Goal: Entertainment & Leisure: Consume media (video, audio)

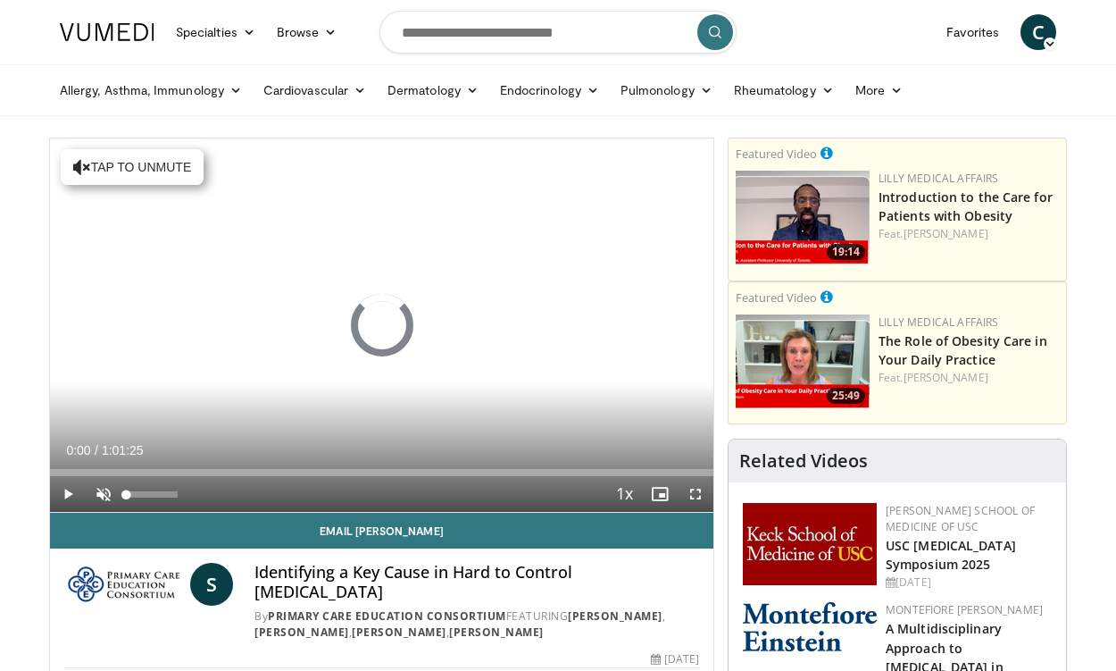
click at [107, 493] on span "Video Player" at bounding box center [104, 494] width 36 height 36
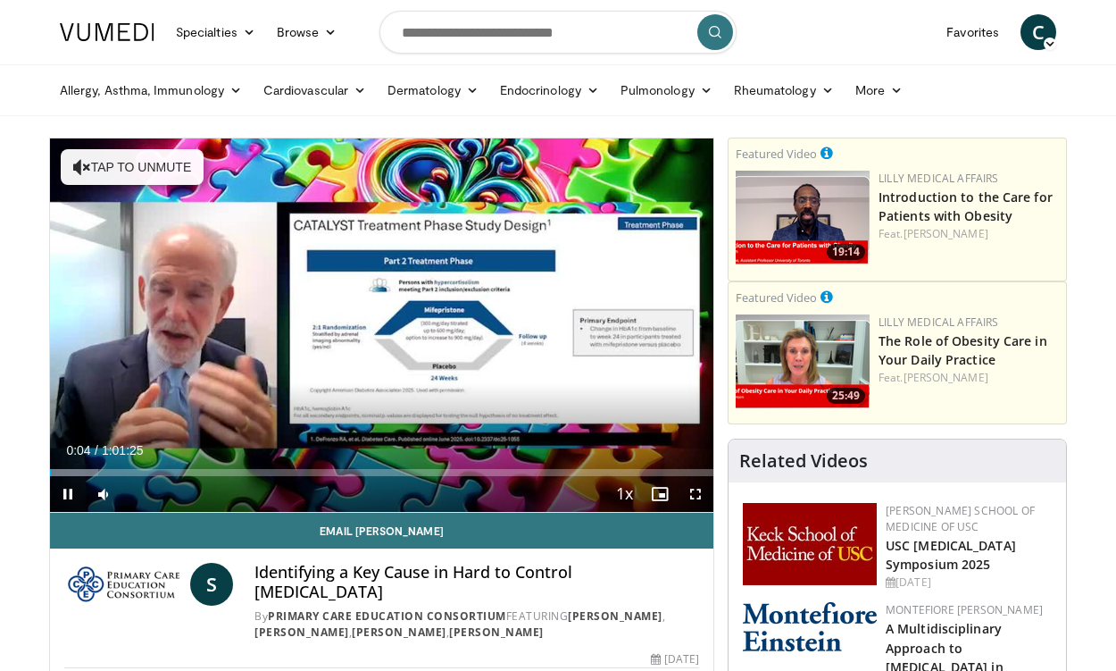
click at [67, 494] on span "Video Player" at bounding box center [68, 494] width 36 height 36
click at [67, 492] on span "Video Player" at bounding box center [68, 494] width 36 height 36
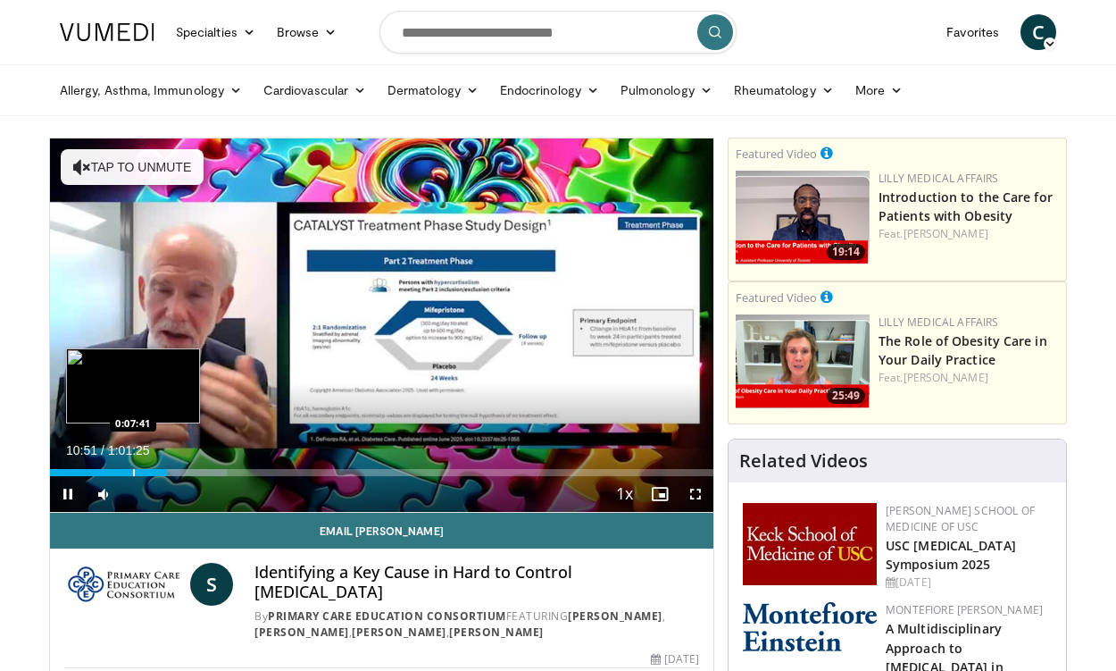
click at [133, 472] on div "Progress Bar" at bounding box center [134, 472] width 2 height 7
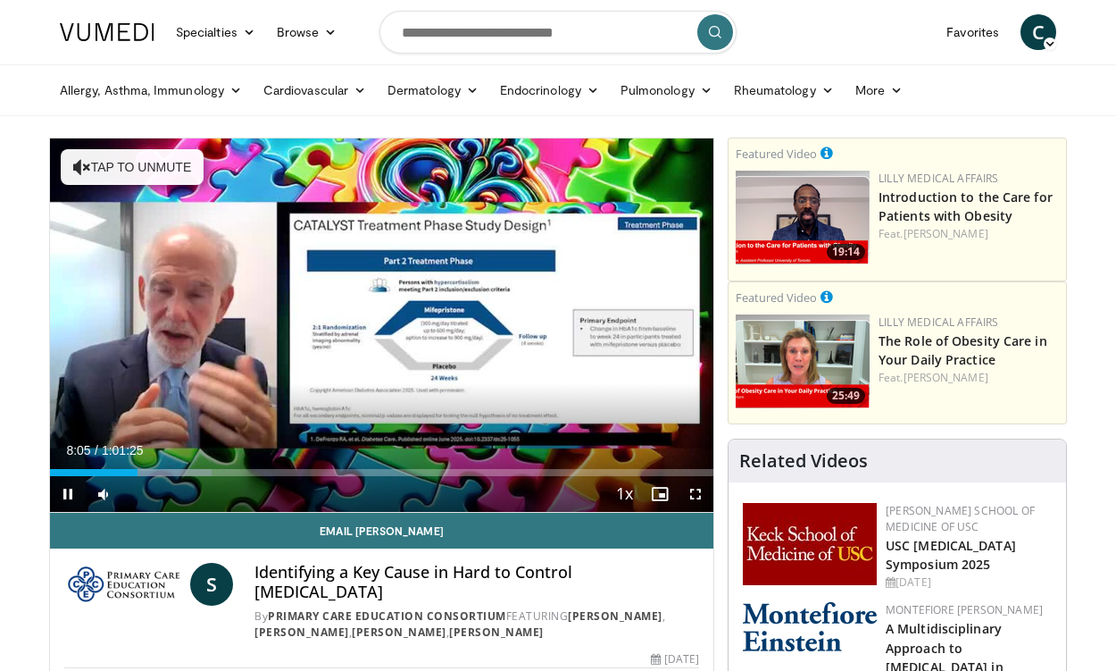
click at [697, 493] on span "Video Player" at bounding box center [696, 494] width 36 height 36
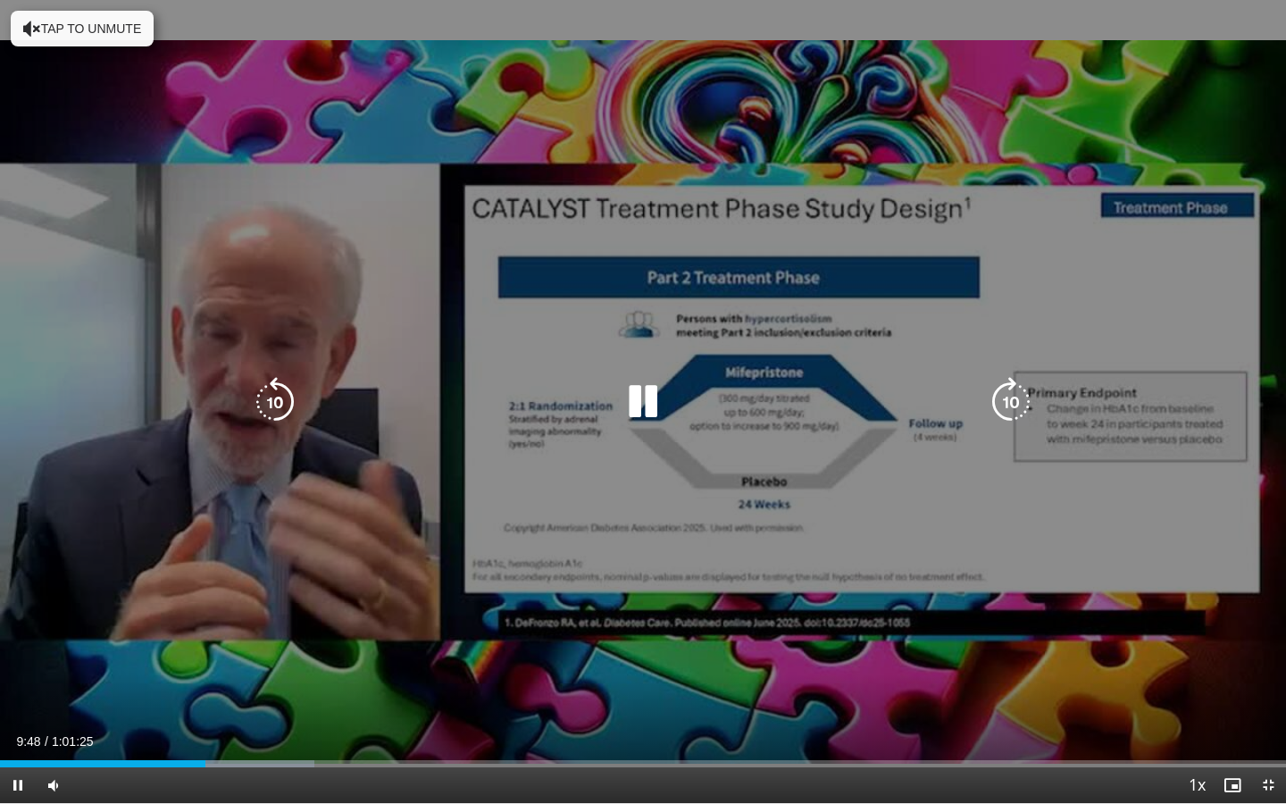
click at [640, 407] on icon "Video Player" at bounding box center [643, 402] width 50 height 50
click at [641, 398] on icon "Video Player" at bounding box center [643, 402] width 50 height 50
click at [78, 648] on div "10 seconds Tap to unmute" at bounding box center [643, 401] width 1286 height 803
click at [347, 556] on div "10 seconds Tap to unmute" at bounding box center [643, 401] width 1286 height 803
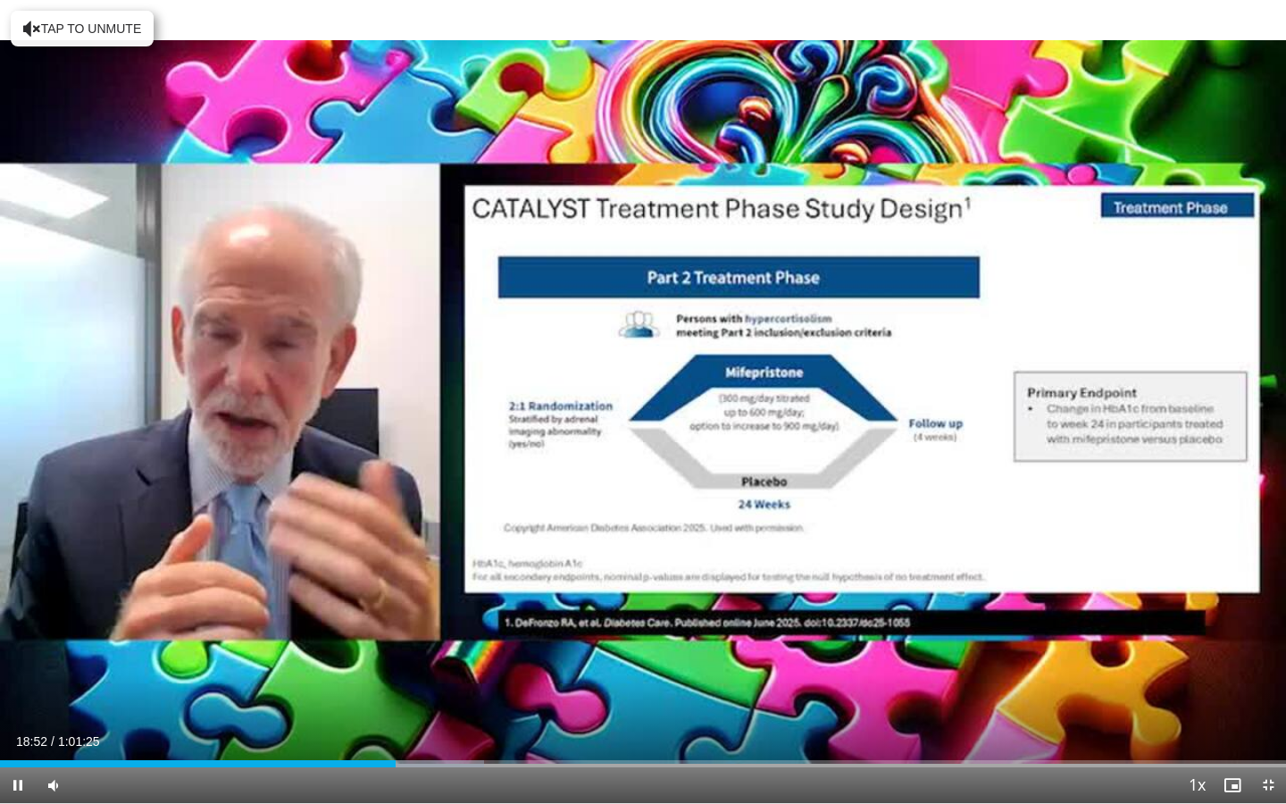
click at [18, 670] on span "Video Player" at bounding box center [18, 785] width 36 height 36
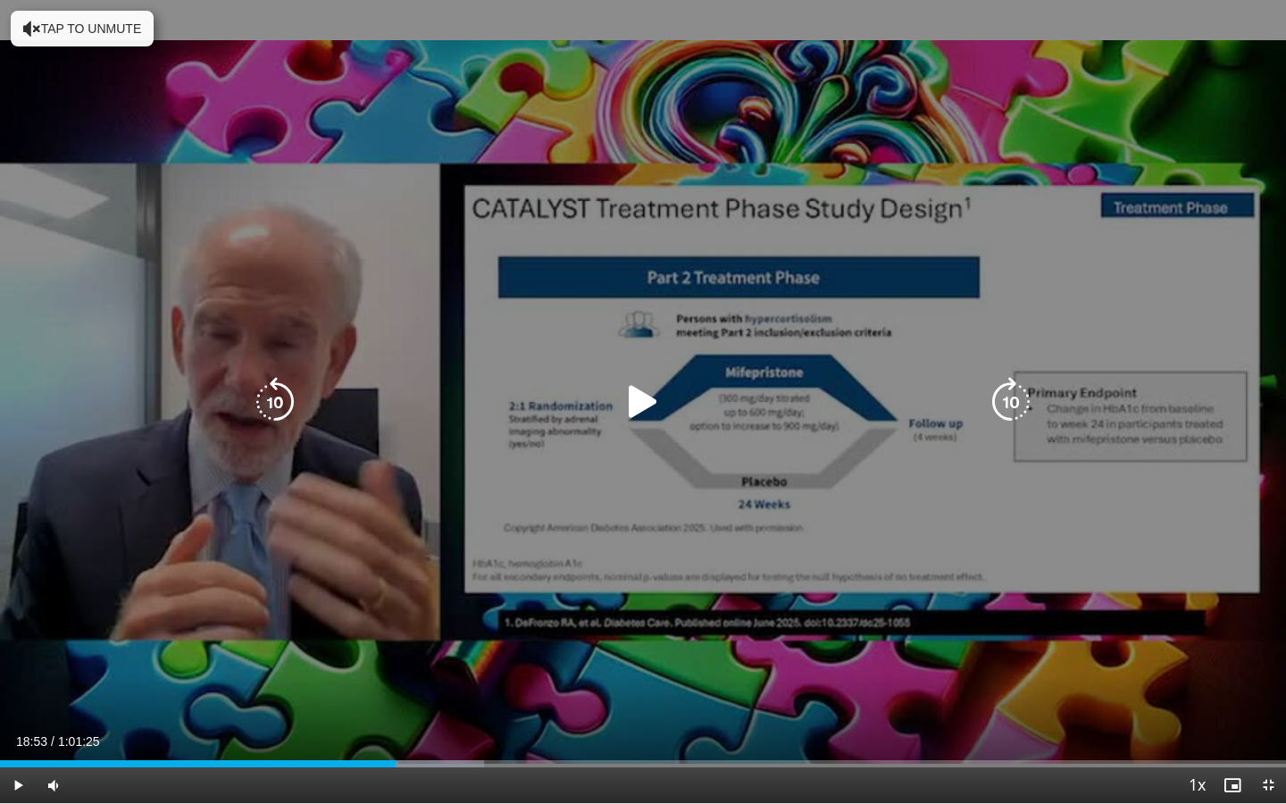
click at [17, 670] on span "Video Player" at bounding box center [18, 785] width 36 height 36
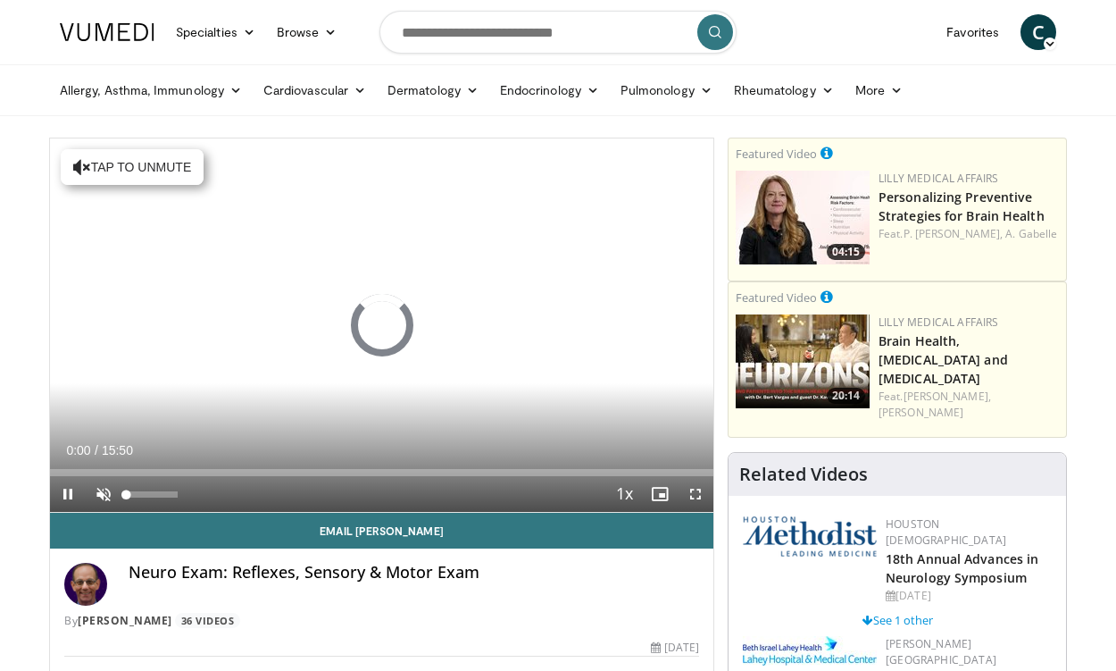
click at [100, 495] on span "Video Player" at bounding box center [104, 494] width 36 height 36
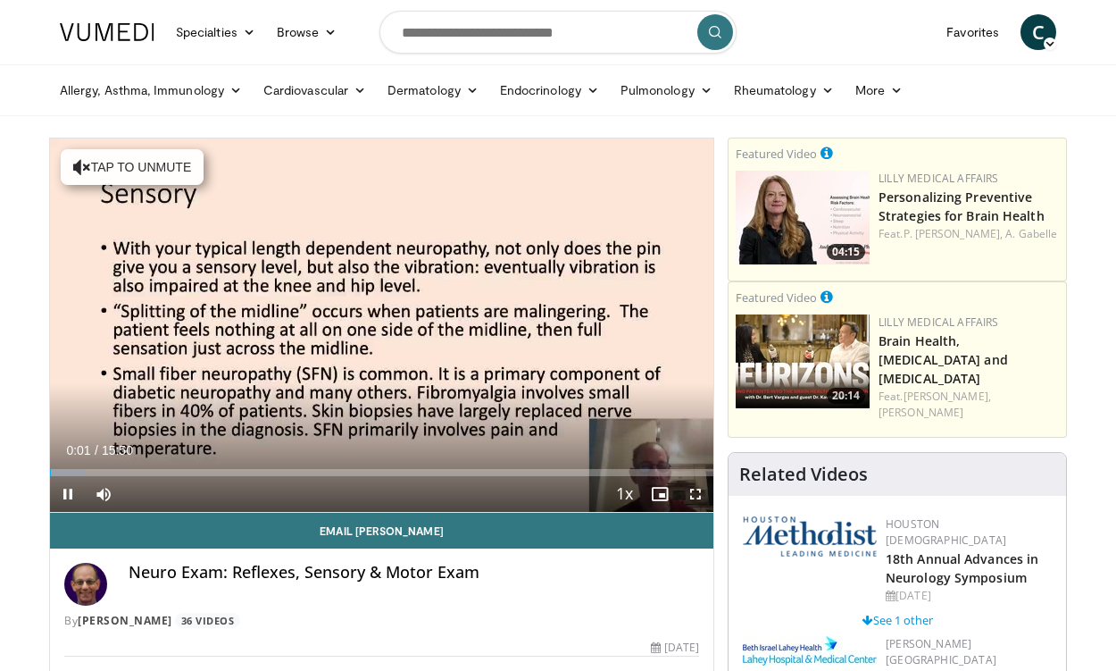
click at [70, 494] on span "Video Player" at bounding box center [68, 494] width 36 height 36
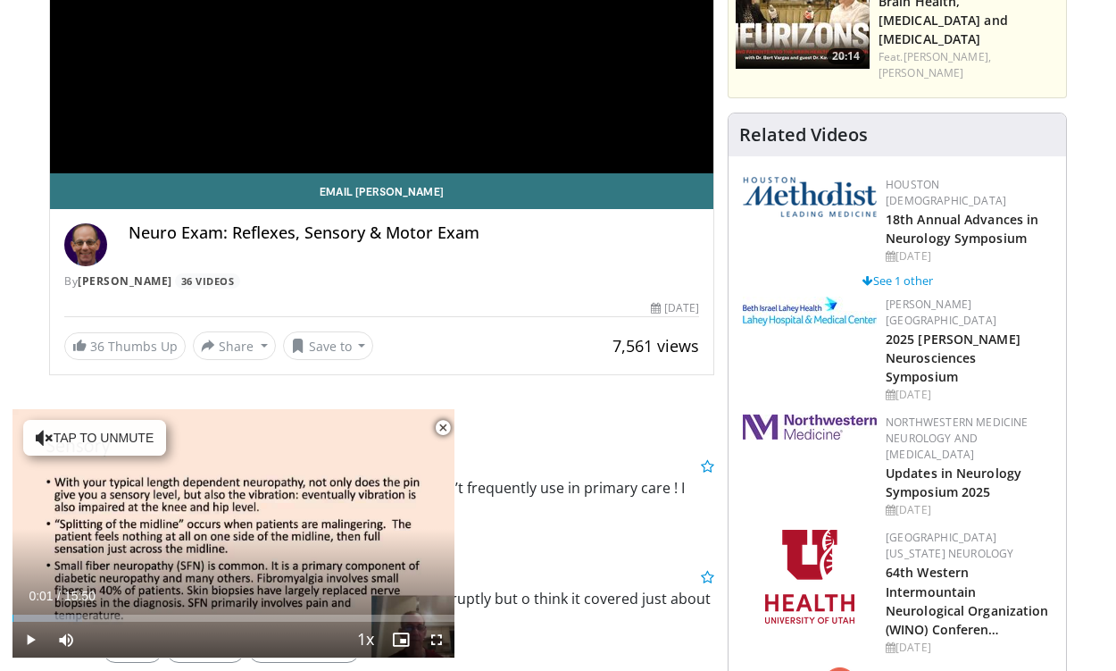
scroll to position [401, 0]
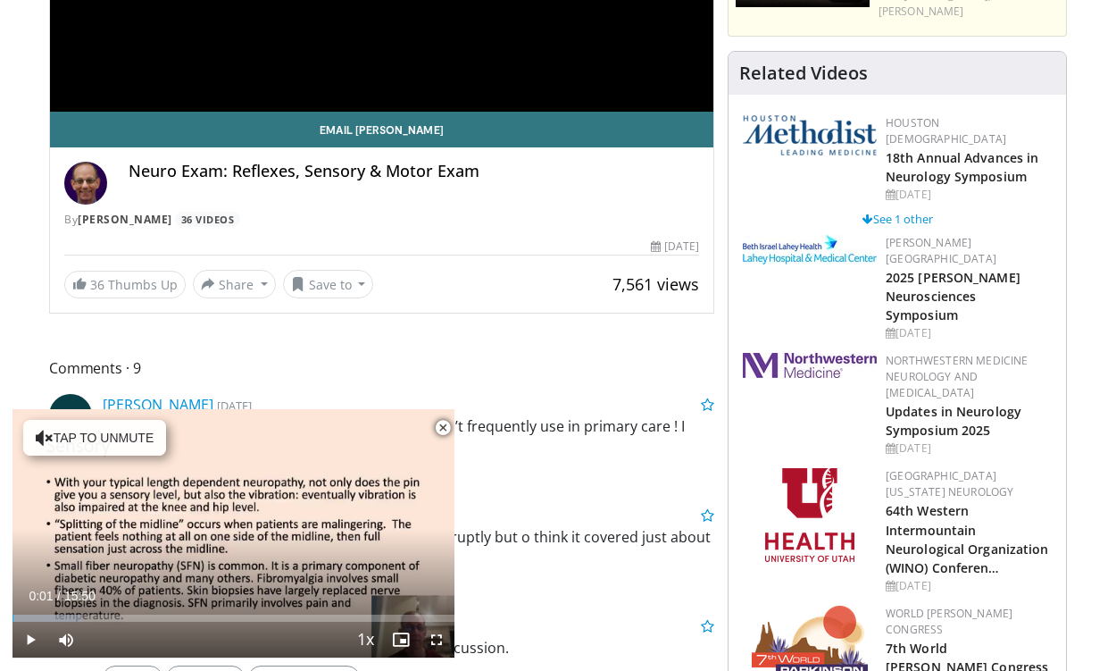
click at [440, 423] on span "Video Player" at bounding box center [443, 428] width 36 height 36
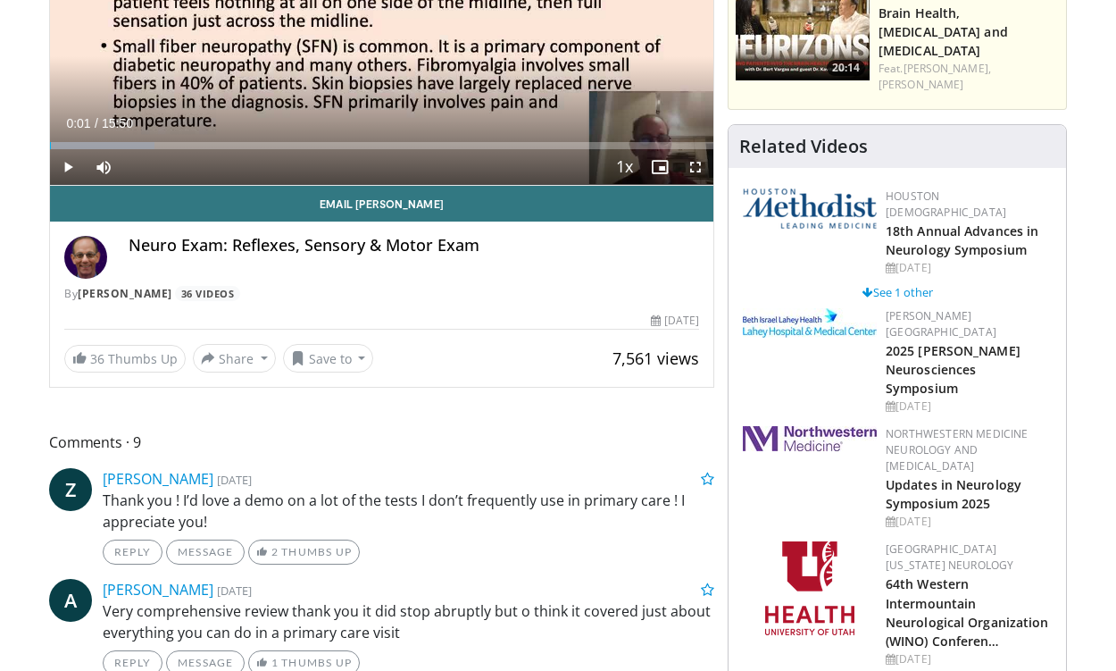
scroll to position [0, 0]
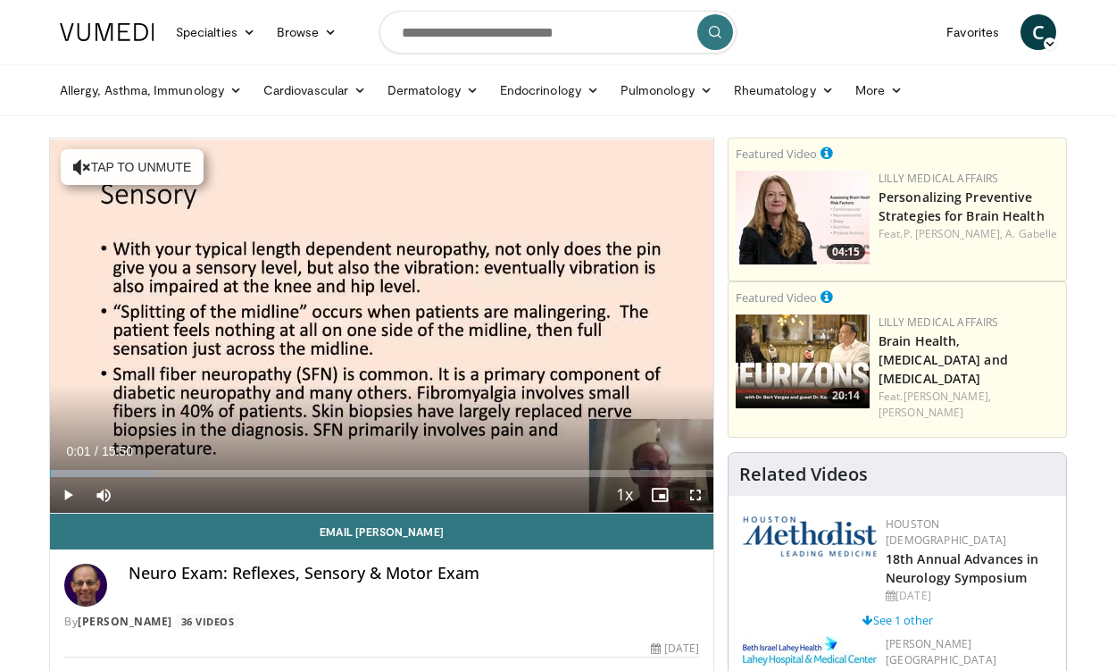
click at [68, 496] on span "Video Player" at bounding box center [68, 495] width 36 height 36
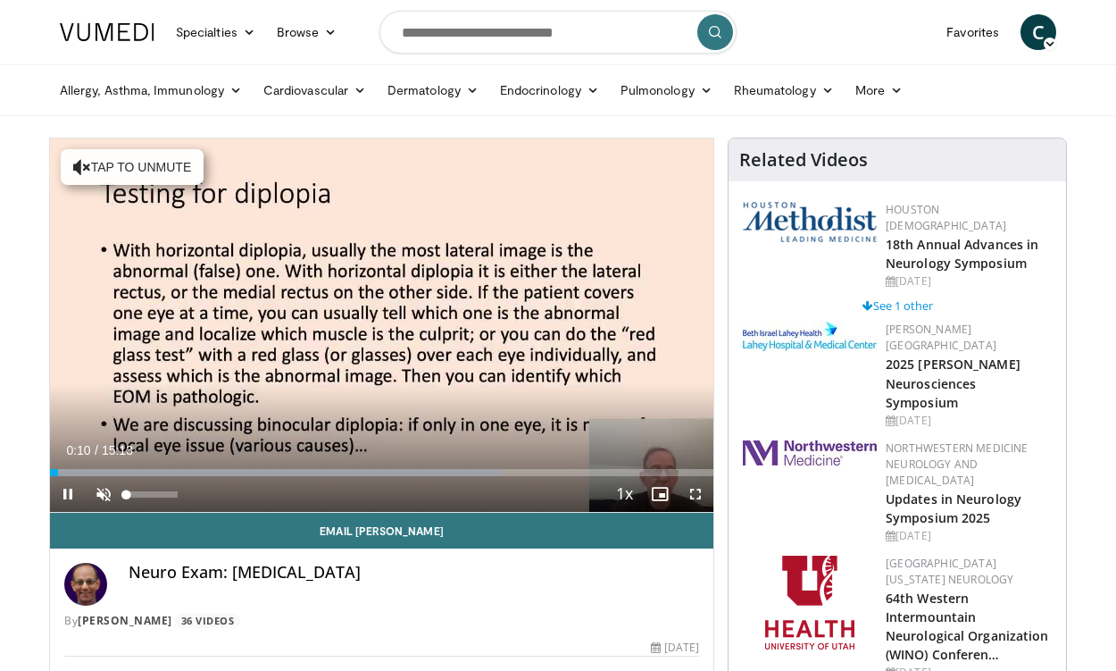
click at [104, 488] on span "Video Player" at bounding box center [104, 494] width 36 height 36
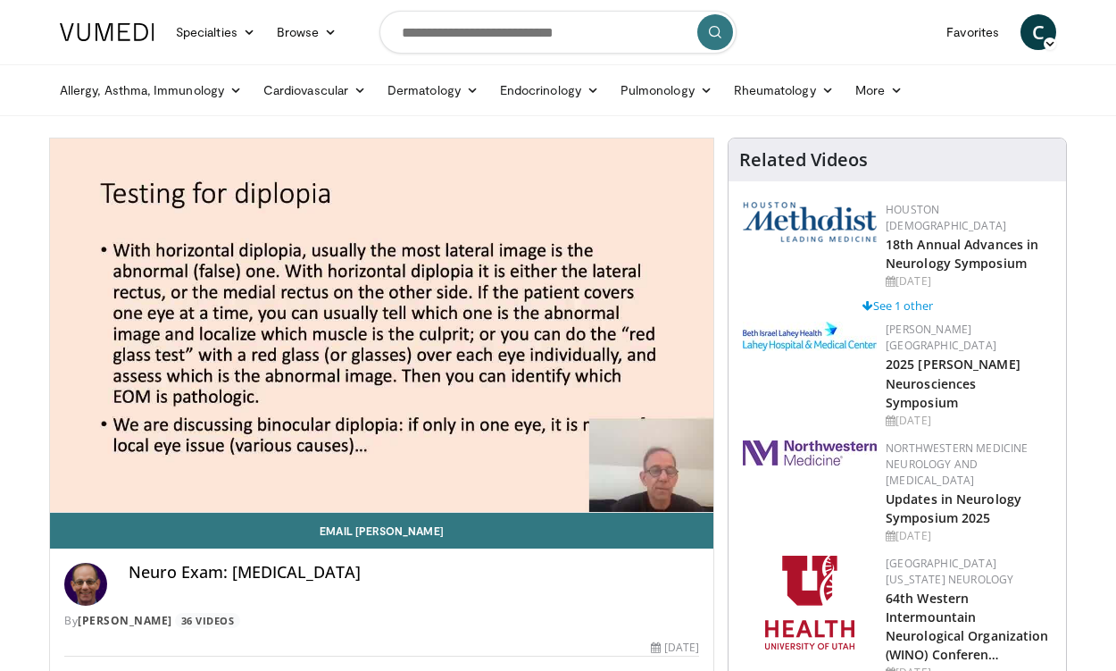
click at [70, 495] on video-js "**********" at bounding box center [382, 325] width 664 height 374
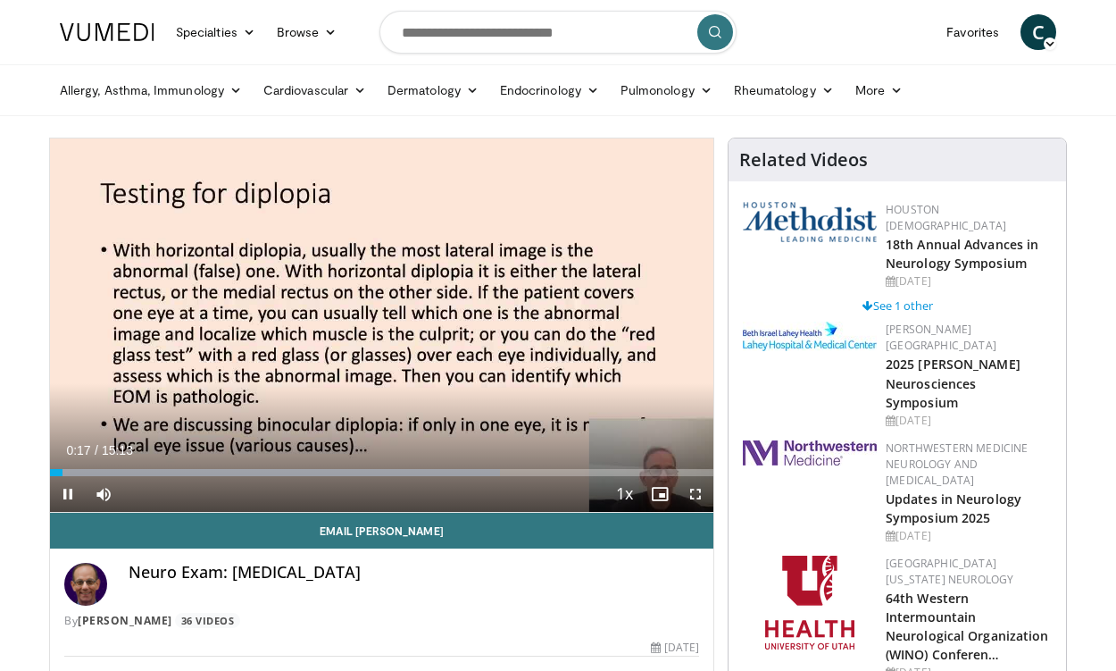
click at [68, 494] on video-js "**********" at bounding box center [382, 325] width 664 height 374
click at [74, 498] on span "Video Player" at bounding box center [68, 494] width 36 height 36
click at [69, 491] on span "Video Player" at bounding box center [68, 494] width 36 height 36
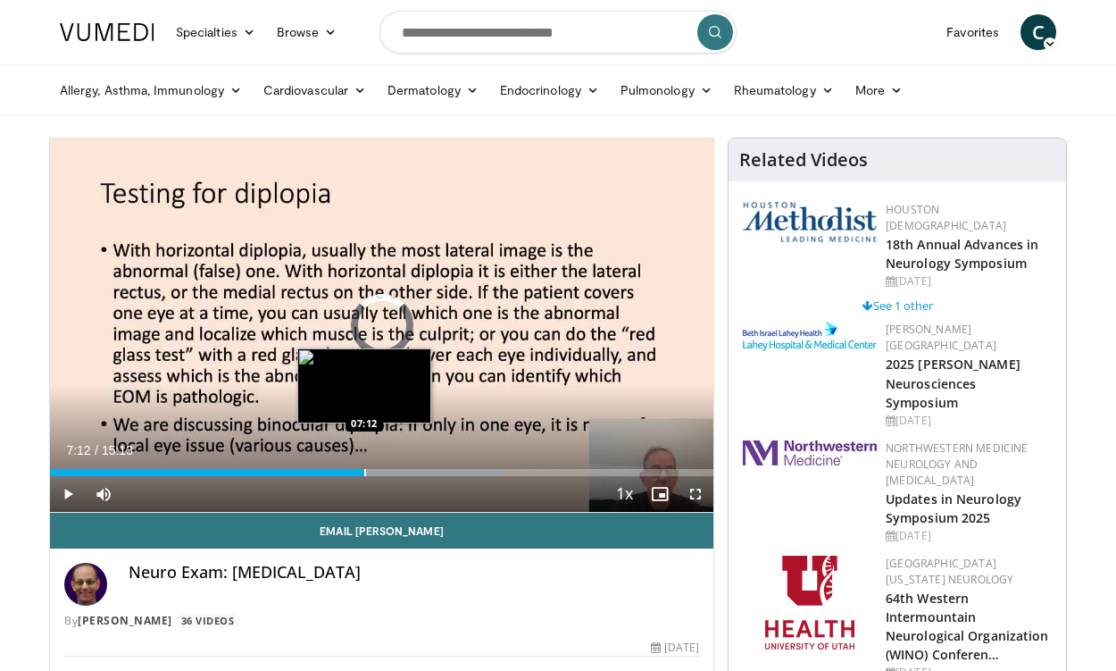
click at [364, 472] on div "Progress Bar" at bounding box center [365, 472] width 2 height 7
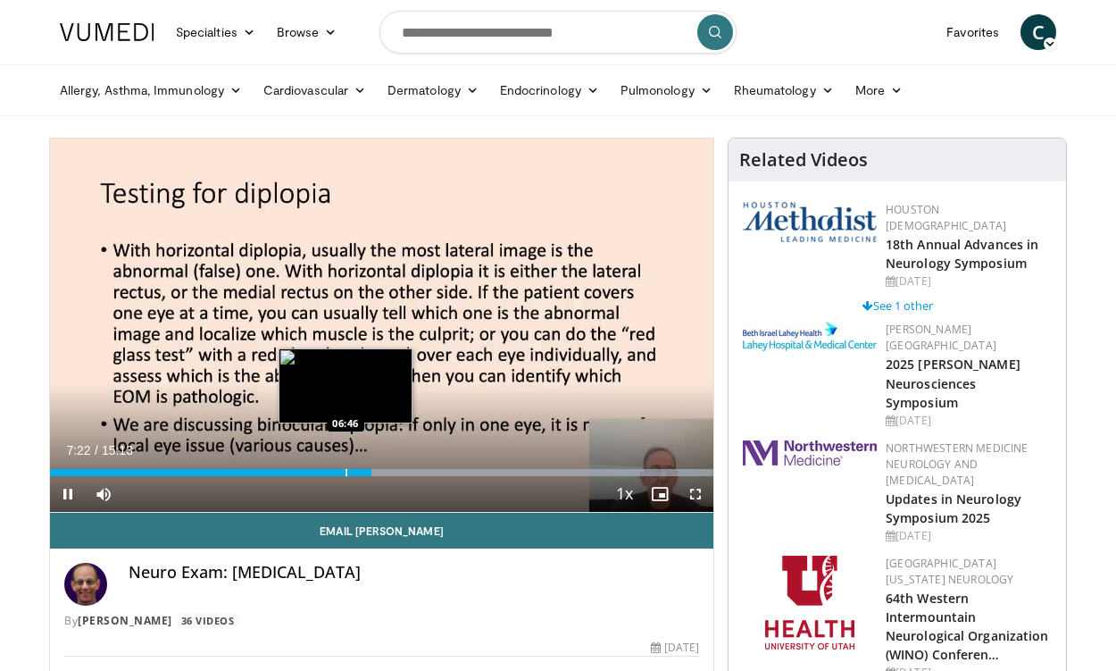
click at [347, 474] on div "Progress Bar" at bounding box center [347, 472] width 2 height 7
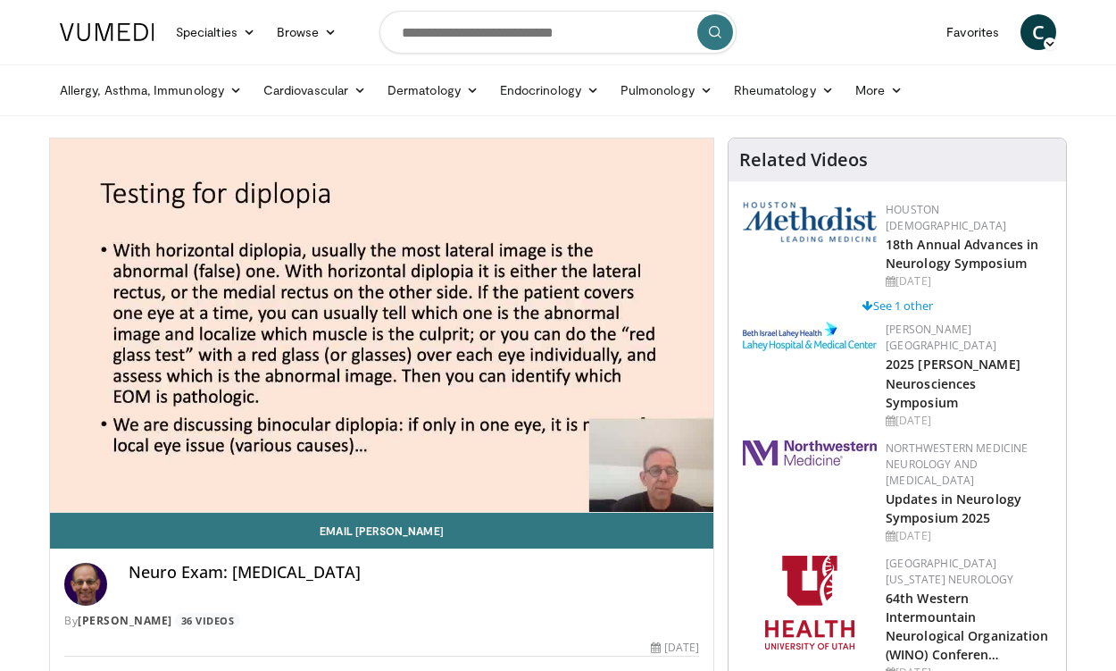
click at [67, 494] on div "10 seconds Tap to unmute" at bounding box center [382, 324] width 664 height 373
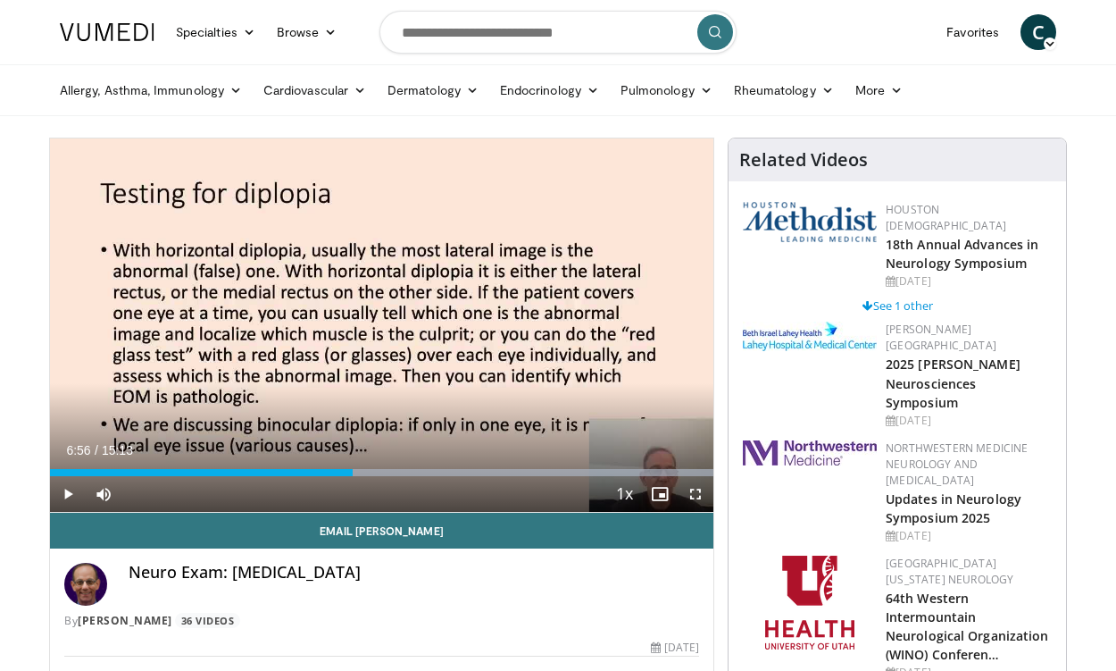
click at [65, 493] on span "Video Player" at bounding box center [68, 494] width 36 height 36
click at [68, 495] on span "Video Player" at bounding box center [68, 494] width 36 height 36
click at [70, 492] on span "Video Player" at bounding box center [68, 494] width 36 height 36
